Goal: Check status: Check status

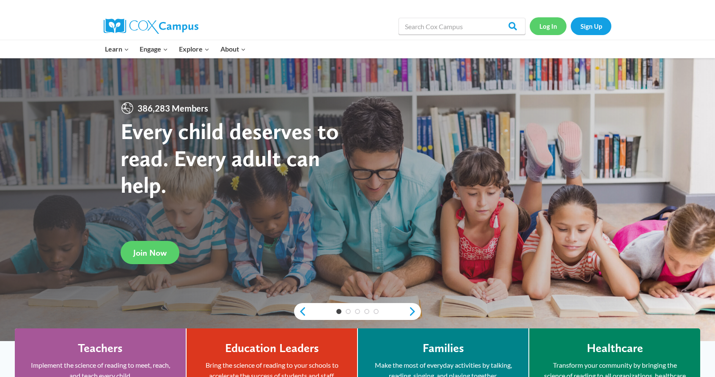
click at [545, 29] on link "Log In" at bounding box center [547, 25] width 37 height 17
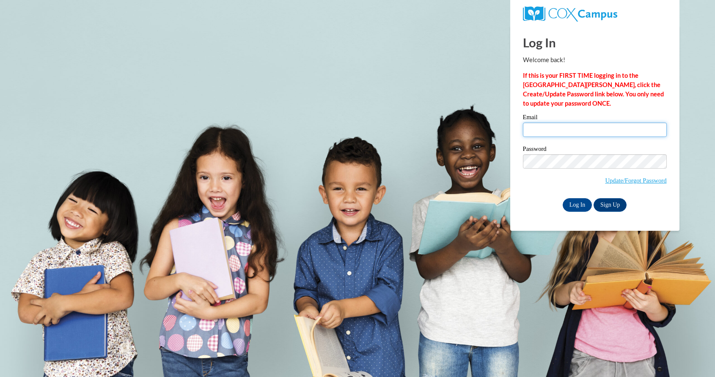
click at [552, 129] on input "Email" at bounding box center [595, 130] width 144 height 14
type input "[EMAIL_ADDRESS][DOMAIN_NAME]"
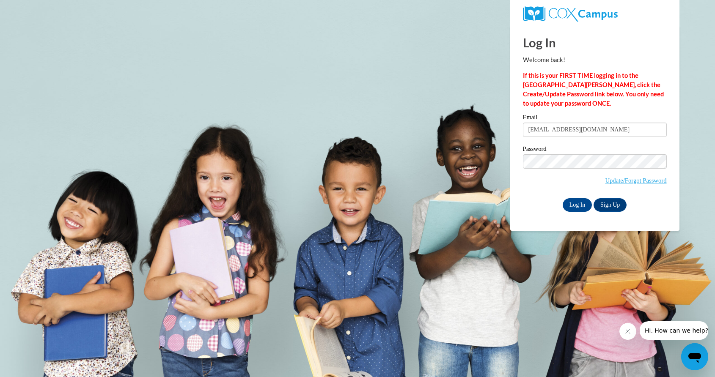
click at [423, 260] on body "Log In Welcome back! If this is your FIRST TIME logging in to the [GEOGRAPHIC_D…" at bounding box center [357, 188] width 715 height 377
click at [578, 205] on input "Log In" at bounding box center [577, 205] width 30 height 14
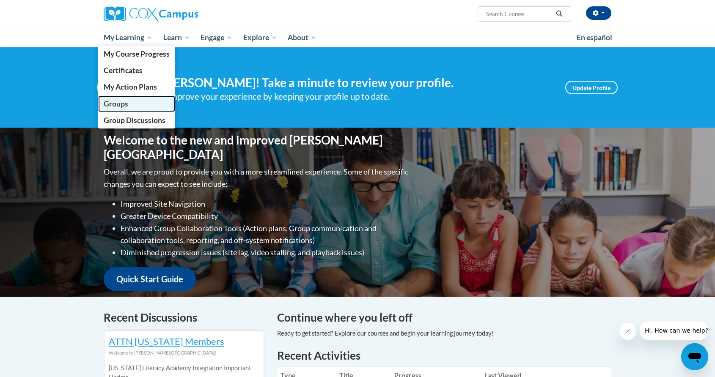
click at [113, 103] on span "Groups" at bounding box center [116, 103] width 25 height 9
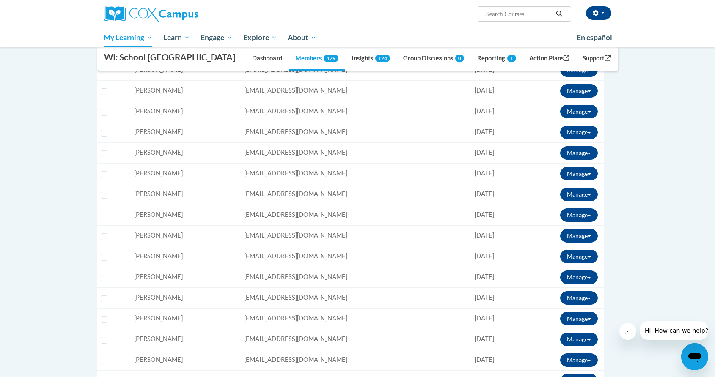
scroll to position [296, 0]
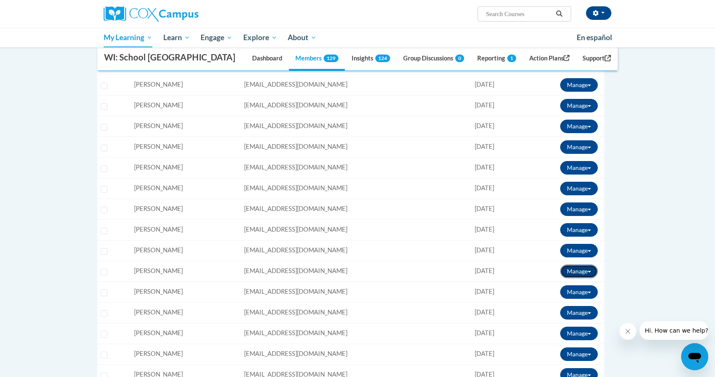
click at [579, 269] on button "Manage" at bounding box center [579, 272] width 38 height 14
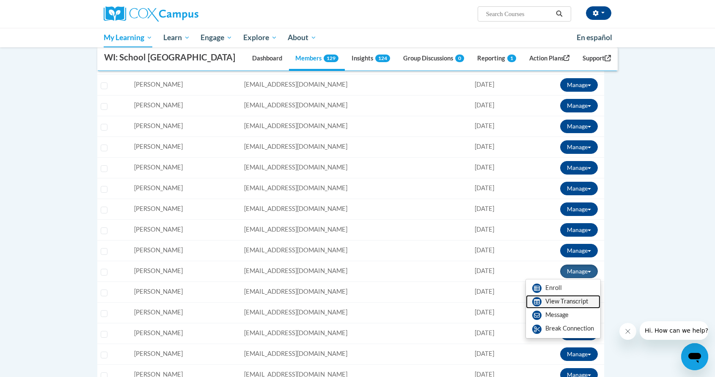
click at [564, 300] on link "View Transcript" at bounding box center [563, 302] width 74 height 14
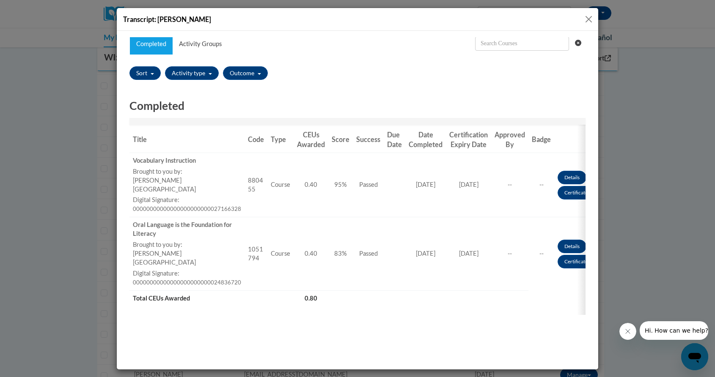
scroll to position [0, 0]
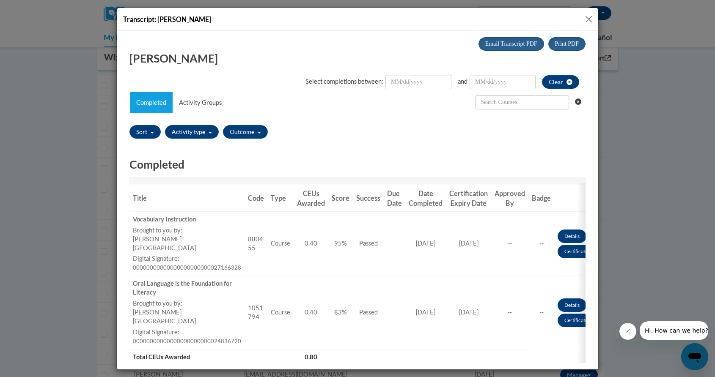
click at [586, 17] on button "Close" at bounding box center [588, 19] width 11 height 11
